Goal: Find specific page/section: Find specific page/section

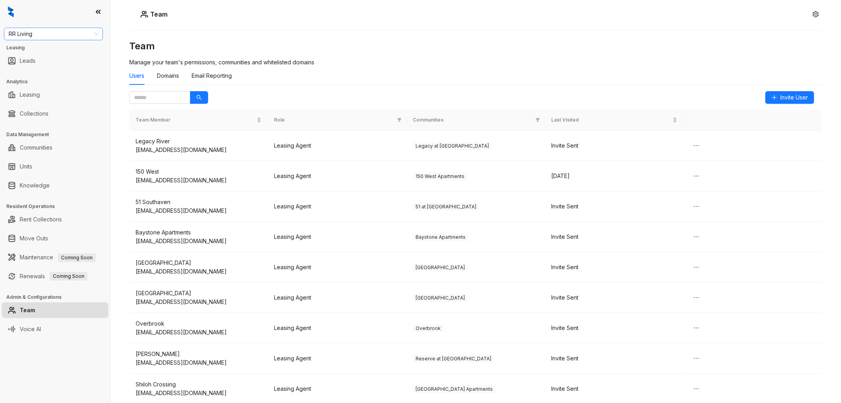
click at [76, 30] on span "RR Living" at bounding box center [54, 34] width 90 height 12
type input "*****"
click at [48, 46] on div "Magnolia Capital" at bounding box center [53, 49] width 86 height 9
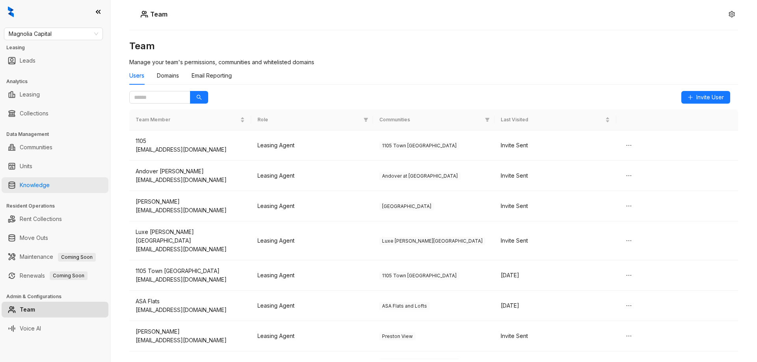
click at [50, 183] on link "Knowledge" at bounding box center [35, 185] width 30 height 16
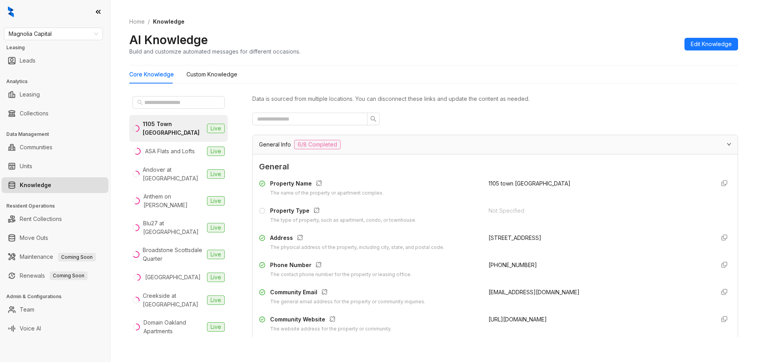
click at [332, 30] on div "Home / Knowledge AI Knowledge Build and customize automated messages for differ…" at bounding box center [433, 37] width 609 height 58
click at [176, 97] on span at bounding box center [179, 102] width 92 height 13
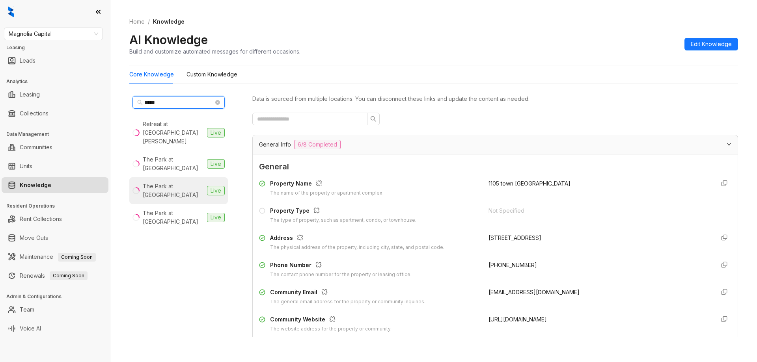
type input "****"
click at [171, 182] on div "The Park at Positano" at bounding box center [173, 190] width 61 height 17
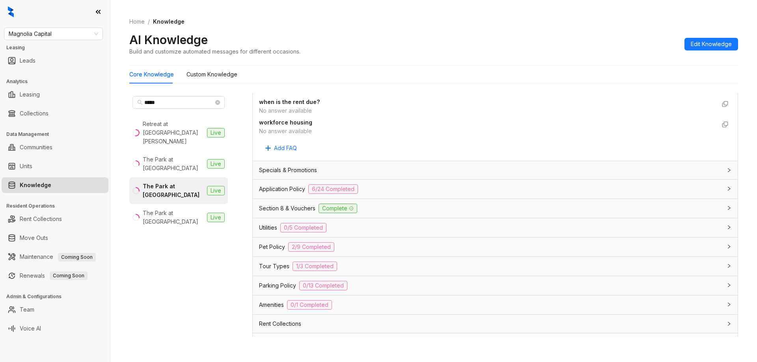
scroll to position [552, 0]
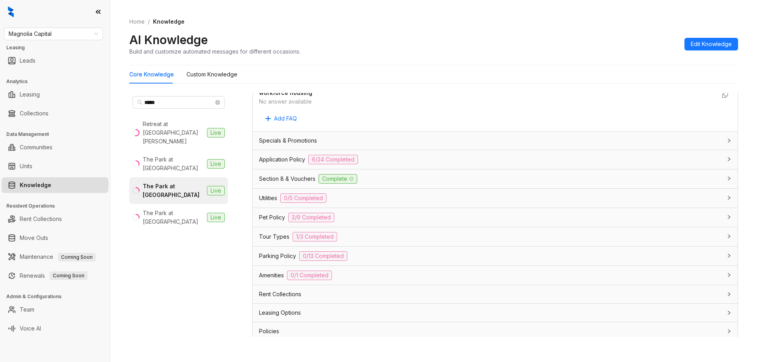
click at [370, 293] on div "Rent Collections" at bounding box center [490, 294] width 463 height 9
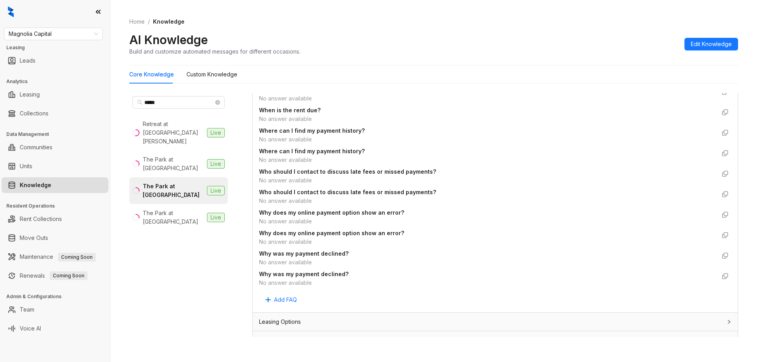
scroll to position [1885, 0]
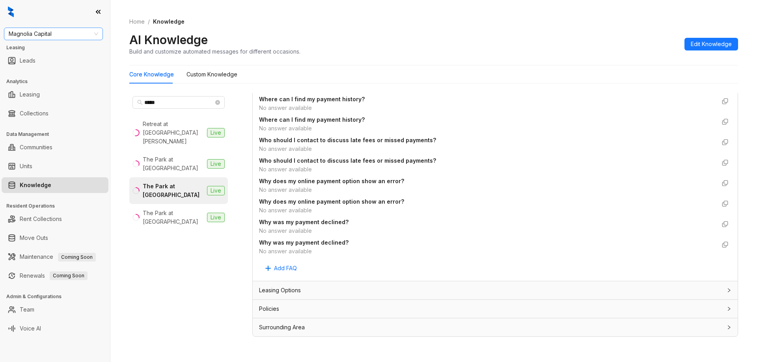
click at [68, 36] on span "Magnolia Capital" at bounding box center [54, 34] width 90 height 12
type input "*"
type input "*****"
click at [63, 47] on div "United Apartment Group" at bounding box center [53, 49] width 86 height 9
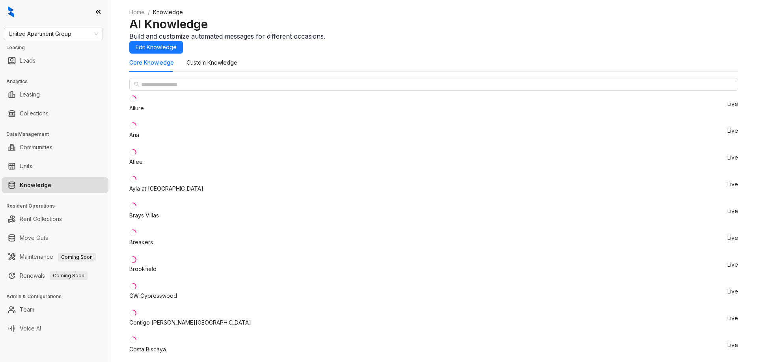
scroll to position [868, 0]
